Goal: Information Seeking & Learning: Learn about a topic

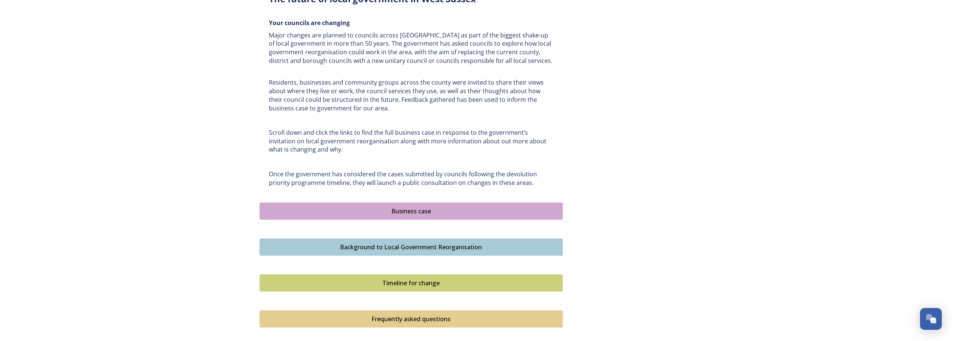
scroll to position [337, 0]
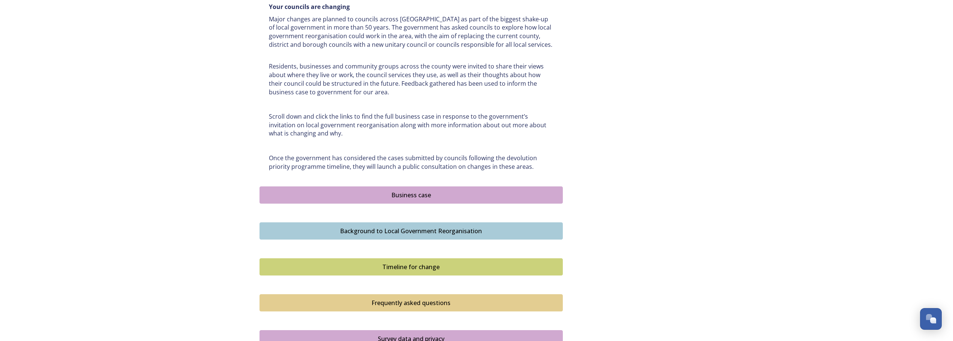
click at [390, 194] on div "Business case" at bounding box center [411, 195] width 295 height 9
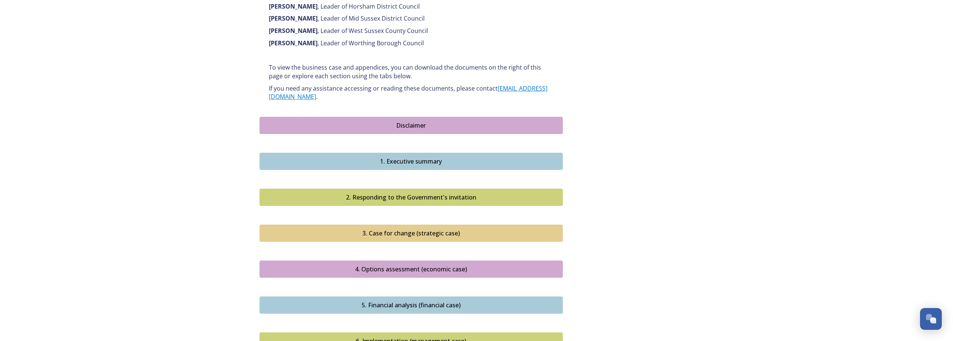
scroll to position [599, 0]
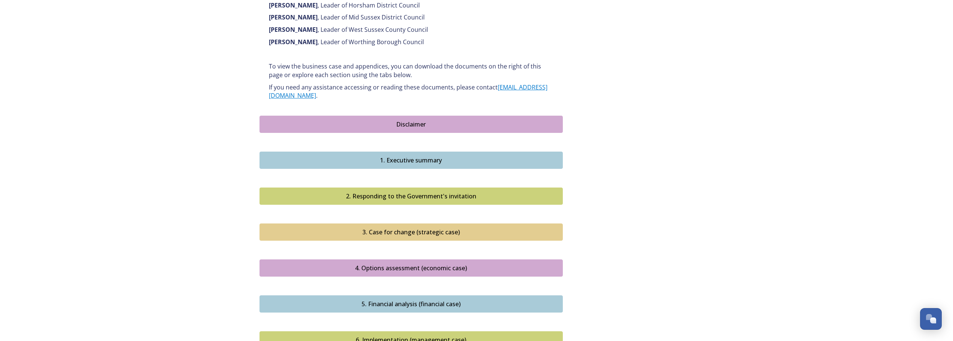
click at [408, 156] on div "1. Executive summary" at bounding box center [411, 160] width 295 height 9
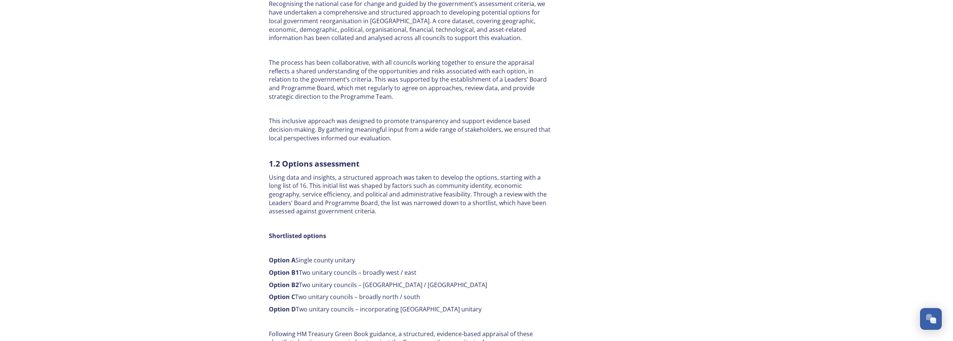
scroll to position [337, 0]
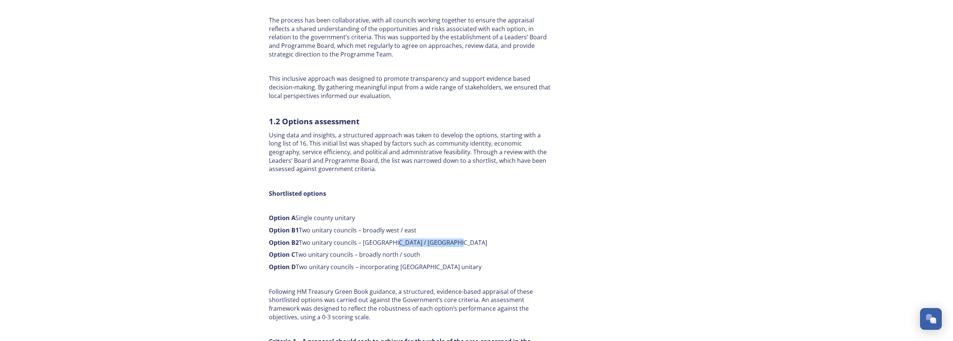
drag, startPoint x: 396, startPoint y: 242, endPoint x: 453, endPoint y: 243, distance: 56.9
click at [453, 243] on p "Option B2 Two unitary councils – [GEOGRAPHIC_DATA] / [GEOGRAPHIC_DATA]" at bounding box center [411, 242] width 284 height 9
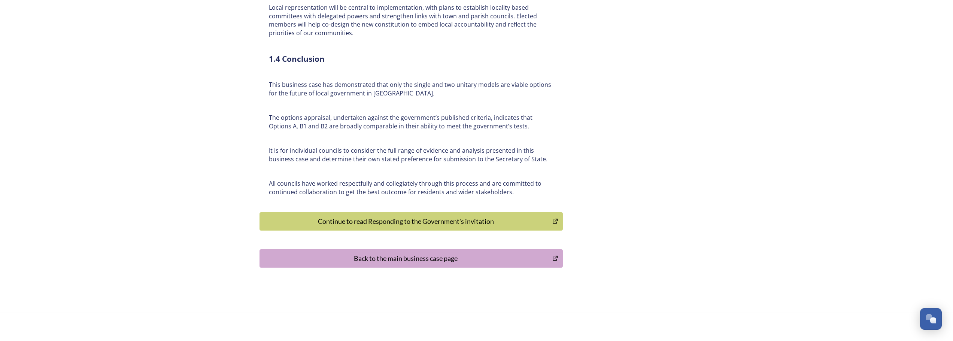
scroll to position [1723, 0]
click at [387, 253] on div "Back to the main business case page" at bounding box center [406, 258] width 285 height 10
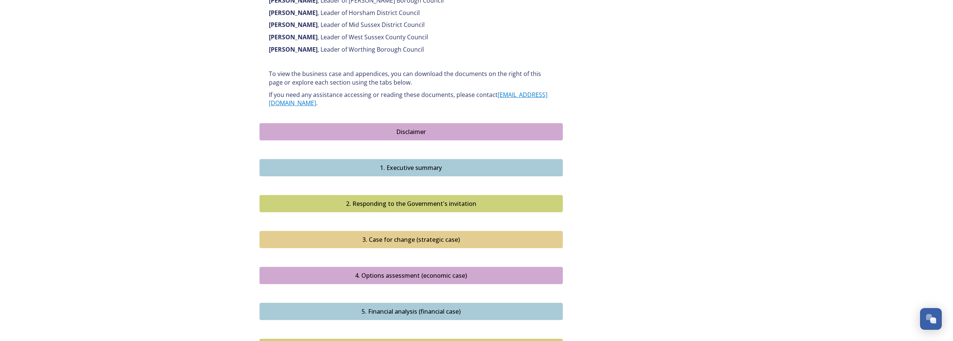
scroll to position [599, 0]
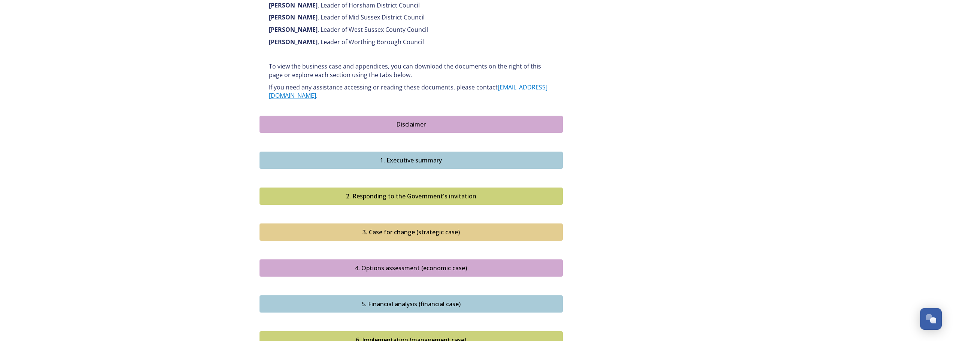
click at [372, 264] on div "4. Options assessment (economic case)" at bounding box center [411, 268] width 295 height 9
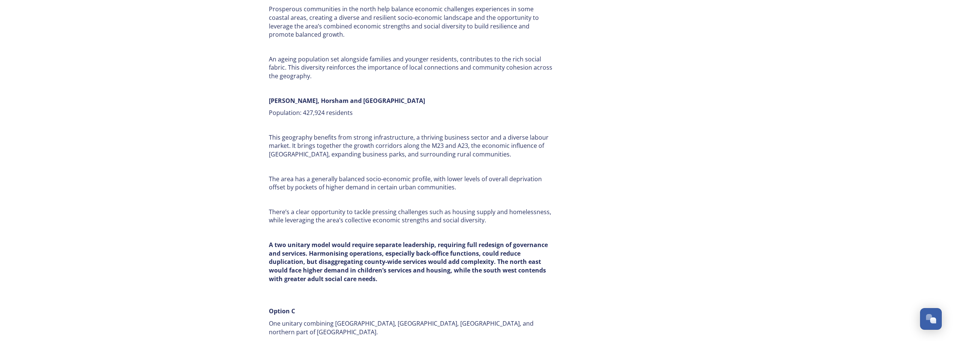
scroll to position [2246, 0]
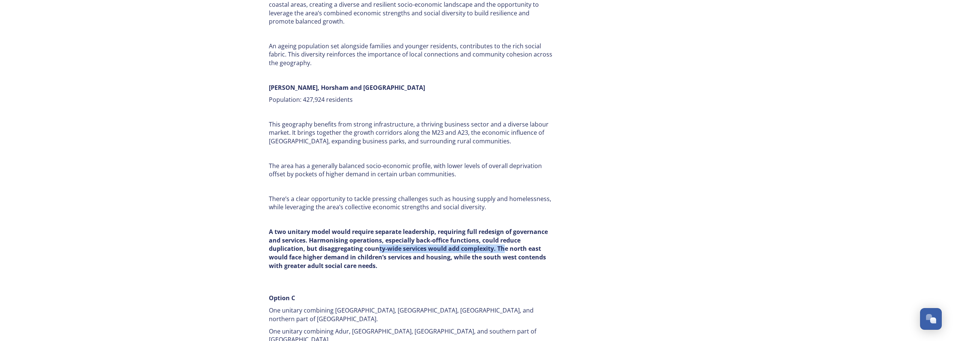
drag, startPoint x: 377, startPoint y: 240, endPoint x: 503, endPoint y: 241, distance: 126.1
click at [503, 241] on strong "A two unitary model would require separate leadership, requiring full redesign …" at bounding box center [409, 249] width 280 height 42
drag, startPoint x: 308, startPoint y: 249, endPoint x: 454, endPoint y: 250, distance: 146.0
click at [454, 250] on strong "A two unitary model would require separate leadership, requiring full redesign …" at bounding box center [409, 249] width 280 height 42
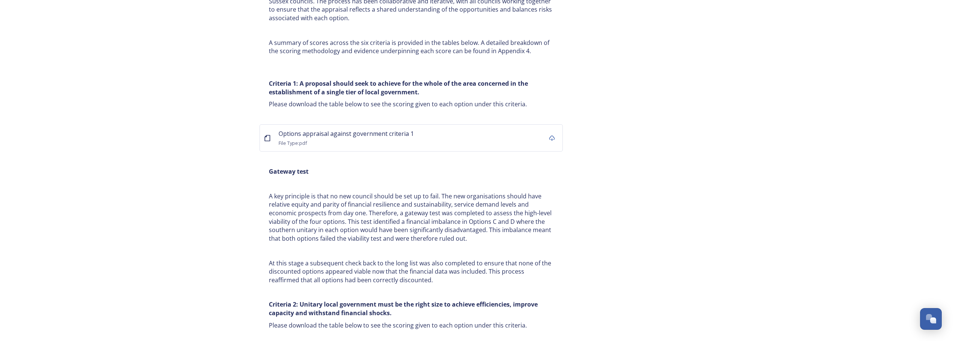
scroll to position [4492, 0]
